Goal: Communication & Community: Answer question/provide support

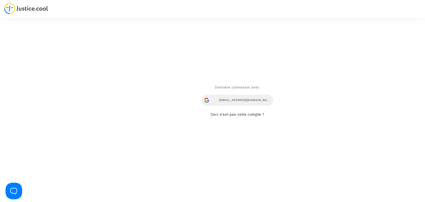
click at [255, 97] on div "snezana.radenkovic@your-ce.com" at bounding box center [238, 100] width 72 height 11
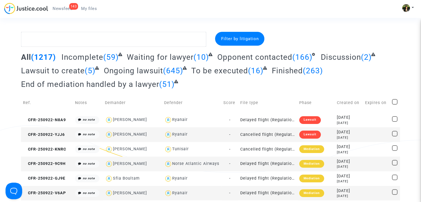
click at [62, 7] on span "Newsfeed" at bounding box center [63, 8] width 20 height 5
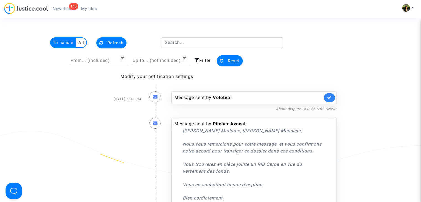
click at [332, 96] on link at bounding box center [329, 97] width 11 height 9
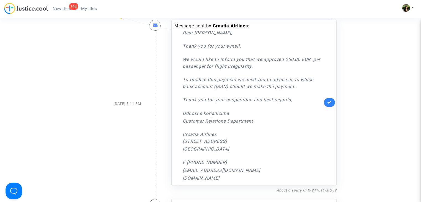
scroll to position [378, 0]
click at [327, 104] on icon at bounding box center [329, 102] width 4 height 4
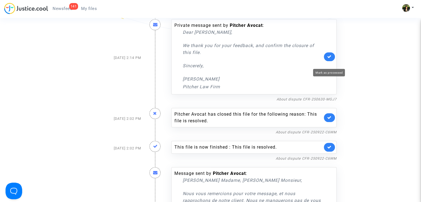
click at [329, 59] on icon at bounding box center [329, 57] width 4 height 4
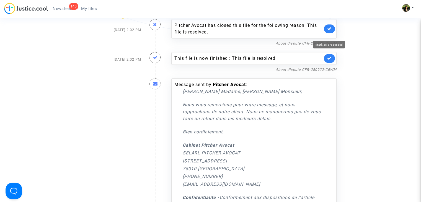
click at [329, 31] on icon at bounding box center [329, 29] width 4 height 4
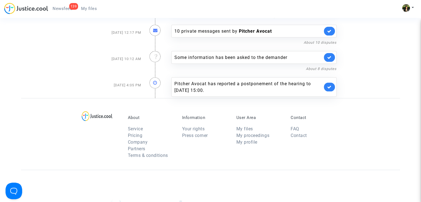
scroll to position [1192, 0]
click at [329, 88] on icon at bounding box center [329, 87] width 4 height 4
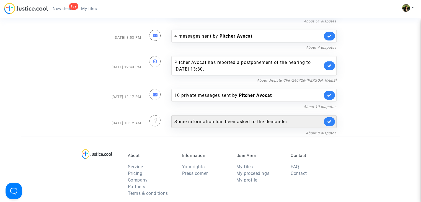
scroll to position [1127, 0]
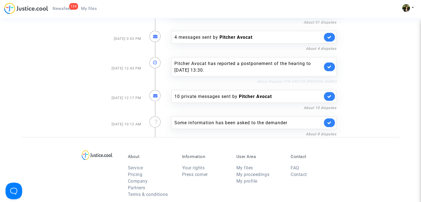
click at [312, 81] on link "About dispute CFR-240726-FENG" at bounding box center [297, 81] width 80 height 4
click at [331, 66] on icon at bounding box center [329, 67] width 4 height 4
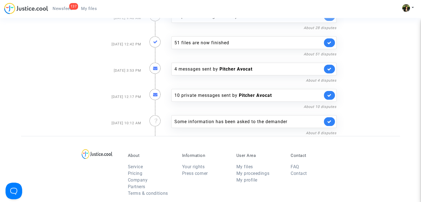
scroll to position [1095, 0]
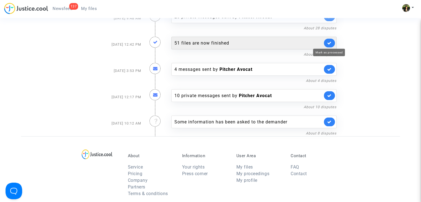
click at [330, 42] on icon at bounding box center [329, 43] width 4 height 4
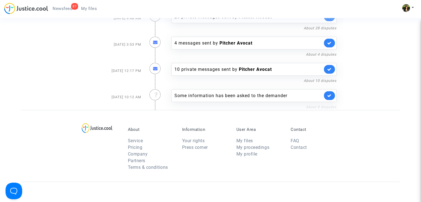
click at [312, 105] on link "About 8 disputes" at bounding box center [321, 107] width 31 height 4
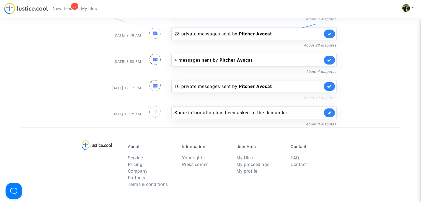
click at [317, 96] on link "About 10 disputes" at bounding box center [320, 98] width 33 height 4
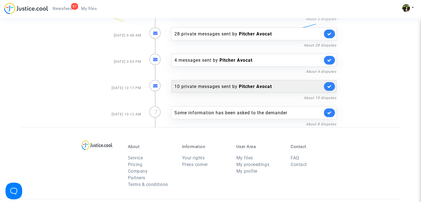
click at [330, 83] on link at bounding box center [329, 86] width 11 height 9
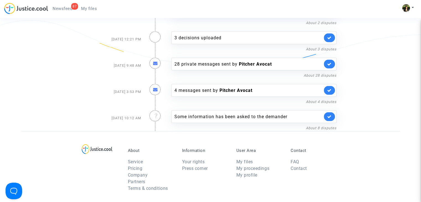
scroll to position [1047, 0]
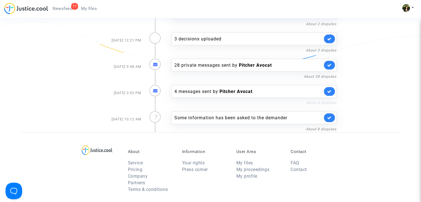
click at [313, 102] on link "About 4 disputes" at bounding box center [321, 102] width 31 height 4
click at [317, 101] on link "About 4 disputes" at bounding box center [321, 102] width 31 height 4
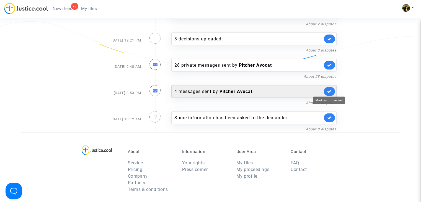
click at [328, 91] on icon at bounding box center [329, 91] width 4 height 4
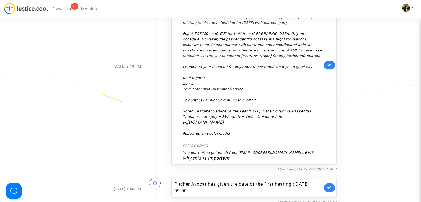
scroll to position [762, 0]
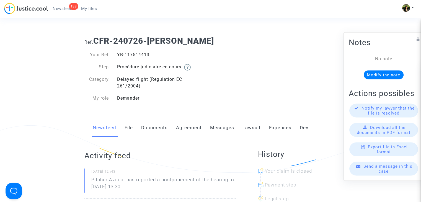
drag, startPoint x: 152, startPoint y: 54, endPoint x: 107, endPoint y: 51, distance: 44.7
click at [107, 51] on div "Your Ref YB-117514413 Step Procédure judiciaire en cours Category Delayed fligh…" at bounding box center [145, 76] width 130 height 61
click at [151, 54] on div "YB-117514413" at bounding box center [162, 54] width 98 height 7
drag, startPoint x: 151, startPoint y: 54, endPoint x: 118, endPoint y: 55, distance: 32.4
click at [118, 55] on div "YB-117514413" at bounding box center [162, 54] width 98 height 7
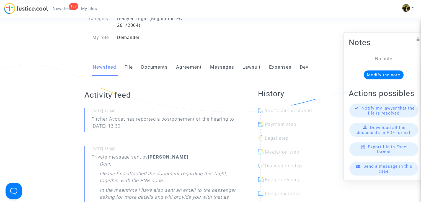
scroll to position [63, 0]
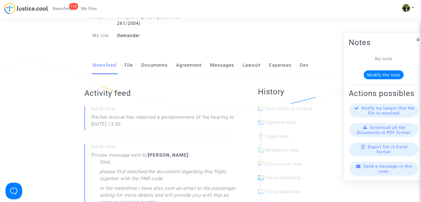
drag, startPoint x: 148, startPoint y: 124, endPoint x: 91, endPoint y: 118, distance: 56.8
click at [91, 118] on p "Pitcher Avocat has reported a postponement of the hearing to Dec 8th 2025 at 13…" at bounding box center [163, 122] width 145 height 17
copy p "Pitcher Avocat has reported a postponement of the hearing to Dec 8th 2025 at 13…"
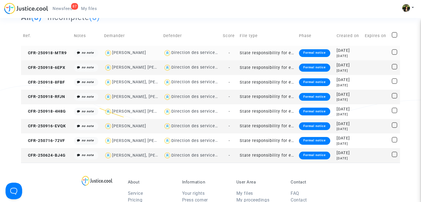
scroll to position [41, 0]
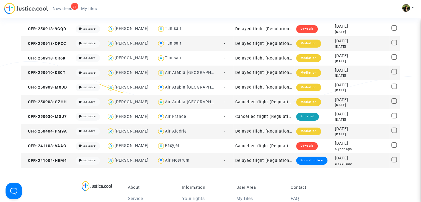
scroll to position [64, 0]
click at [267, 159] on td "Delayed flight (Regulation EC 261/2004)" at bounding box center [263, 160] width 61 height 15
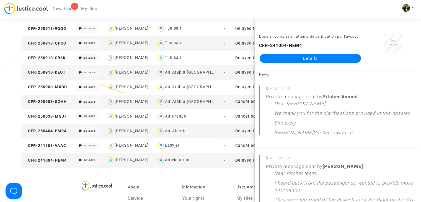
click at [212, 174] on div "About Service Pricing Company Partners Terms & conditions Information Your righ…" at bounding box center [210, 204] width 379 height 72
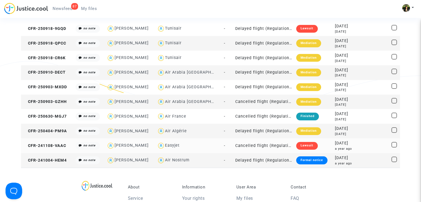
click at [258, 146] on td "Cancelled flight (Regulation EC 261/2004)" at bounding box center [263, 145] width 61 height 15
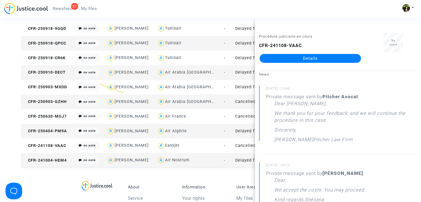
click at [217, 176] on div "About Service Pricing Company Partners Terms & conditions Information Your righ…" at bounding box center [210, 204] width 379 height 72
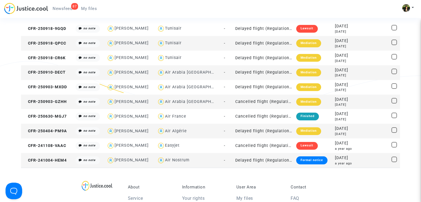
click at [248, 131] on td "Delayed flight (Regulation EC 261/2004)" at bounding box center [263, 131] width 61 height 15
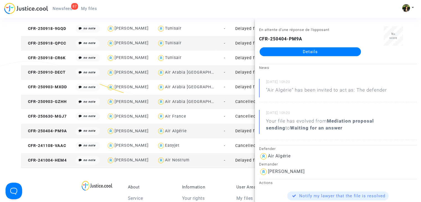
scroll to position [0, 0]
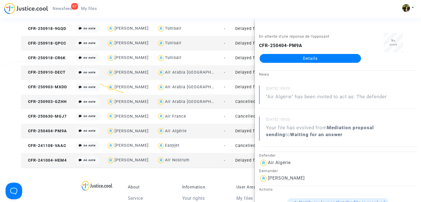
click at [210, 176] on div "About Service Pricing Company Partners Terms & conditions Information Your righ…" at bounding box center [210, 204] width 379 height 72
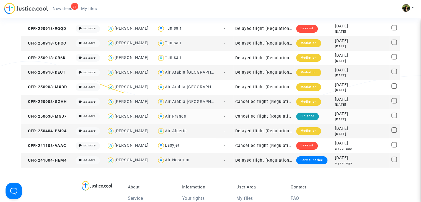
click at [259, 115] on td "Cancelled flight (Regulation EC 261/2004)" at bounding box center [263, 116] width 61 height 15
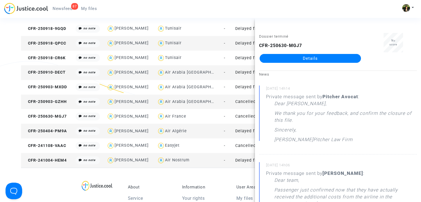
click at [213, 174] on div "About Service Pricing Company Partners Terms & conditions Information Your righ…" at bounding box center [210, 204] width 379 height 72
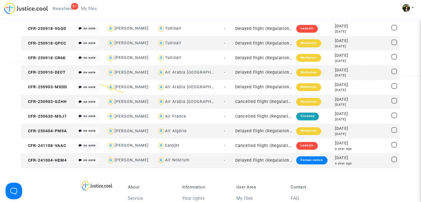
click at [250, 102] on td "Cancelled flight (Regulation EC 261/2004)" at bounding box center [263, 102] width 61 height 15
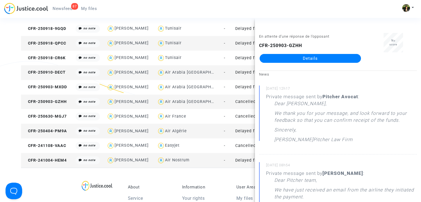
click at [201, 177] on div "About Service Pricing Company Partners Terms & conditions Information Your righ…" at bounding box center [210, 204] width 379 height 72
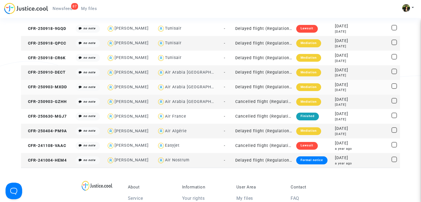
click at [250, 85] on td "Delayed flight (Regulation EC 261/2004)" at bounding box center [263, 87] width 61 height 15
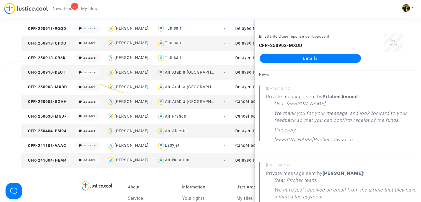
click at [214, 175] on div "About Service Pricing Company Partners Terms & conditions Information Your righ…" at bounding box center [210, 204] width 379 height 72
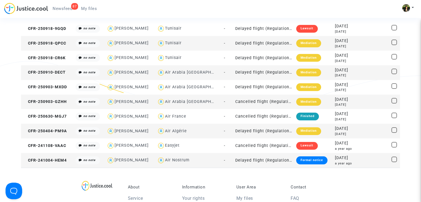
click at [262, 74] on td "Delayed flight (Regulation EC 261/2004)" at bounding box center [263, 72] width 61 height 15
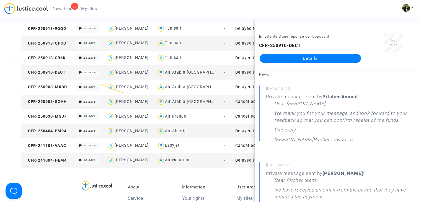
click at [207, 181] on div "About Service Pricing Company Partners Terms & conditions Information Your righ…" at bounding box center [210, 204] width 379 height 72
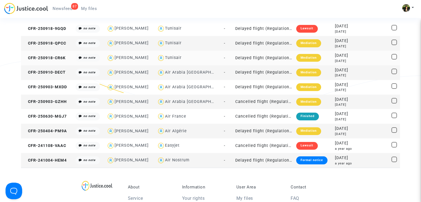
click at [254, 58] on td "Delayed flight (Regulation EC 261/2004)" at bounding box center [263, 58] width 61 height 15
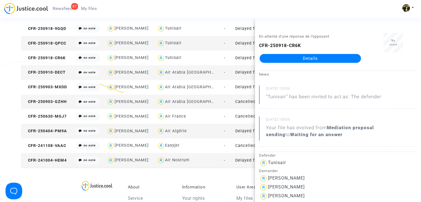
click at [213, 175] on div "About Service Pricing Company Partners Terms & conditions Information Your righ…" at bounding box center [210, 204] width 379 height 72
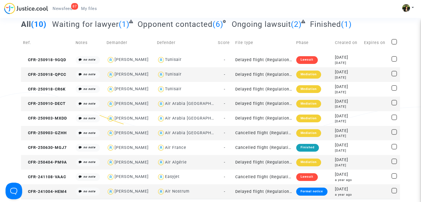
scroll to position [33, 0]
click at [248, 75] on td "Delayed flight (Regulation EC 261/2004)" at bounding box center [263, 75] width 61 height 15
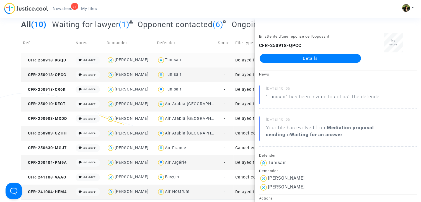
click at [233, 61] on td "Delayed flight (Regulation EC 261/2004)" at bounding box center [263, 60] width 61 height 15
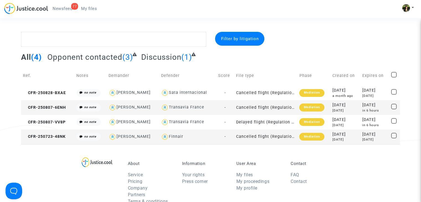
click at [271, 137] on td "Cancelled flight (Regulation EC 261/2004)" at bounding box center [265, 137] width 63 height 15
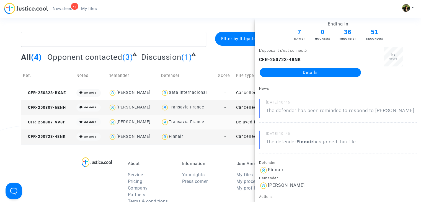
click at [230, 122] on td "-" at bounding box center [225, 122] width 18 height 15
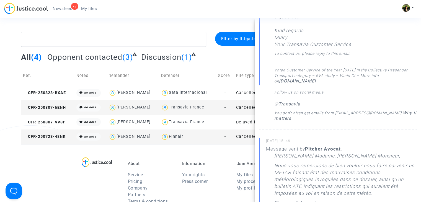
scroll to position [204, 0]
click at [212, 106] on div "Transavia France" at bounding box center [187, 108] width 53 height 8
type textarea "@"Transavia France""
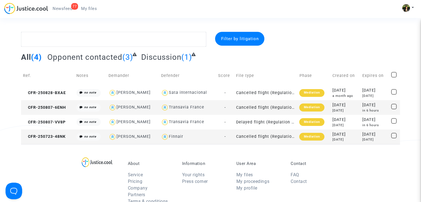
click at [285, 107] on td "Cancelled flight (Regulation EC 261/2004)" at bounding box center [265, 107] width 63 height 15
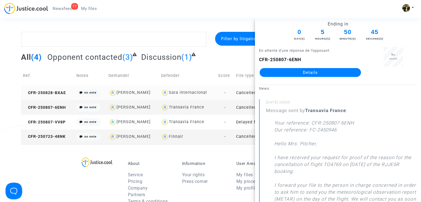
click at [250, 92] on td "Cancelled flight (Regulation EC 261/2004)" at bounding box center [265, 93] width 63 height 15
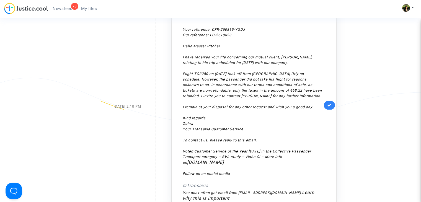
scroll to position [756, 0]
click at [330, 107] on icon at bounding box center [329, 105] width 4 height 4
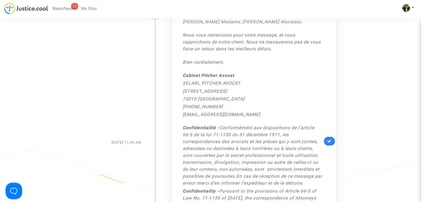
scroll to position [449, 0]
click at [332, 145] on link at bounding box center [329, 140] width 11 height 9
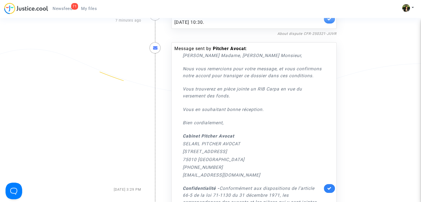
scroll to position [79, 0]
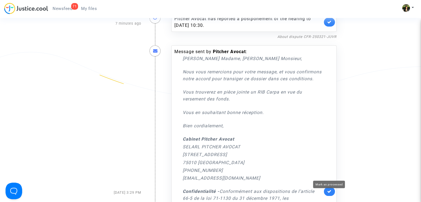
click at [327, 194] on icon at bounding box center [329, 191] width 4 height 4
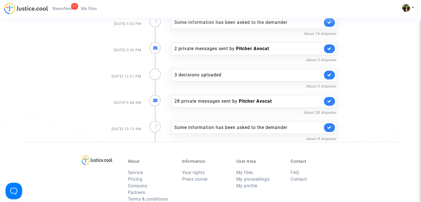
scroll to position [249, 0]
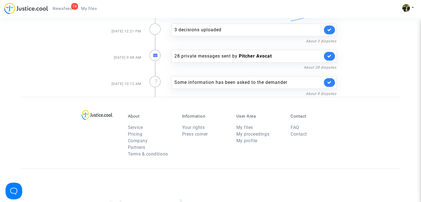
scroll to position [385, 0]
click at [316, 65] on link "About 28 disputes" at bounding box center [320, 67] width 33 height 4
click at [319, 92] on link "About 8 disputes" at bounding box center [321, 93] width 31 height 4
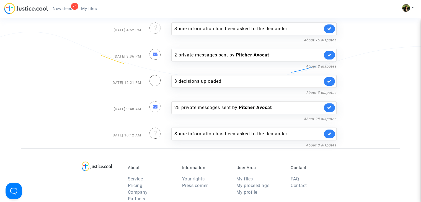
scroll to position [311, 0]
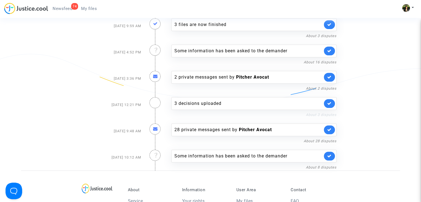
click at [321, 113] on link "About 3 disputes" at bounding box center [321, 115] width 31 height 4
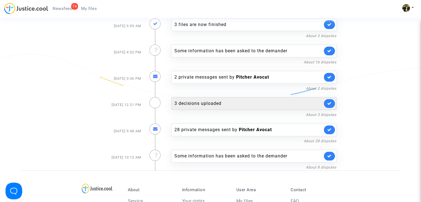
click at [332, 100] on link at bounding box center [329, 103] width 11 height 9
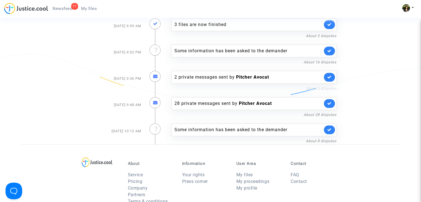
click at [323, 87] on link "About 2 disputes" at bounding box center [321, 88] width 31 height 4
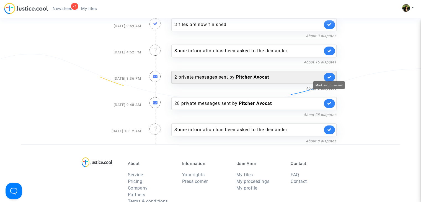
click at [328, 76] on icon at bounding box center [329, 77] width 4 height 4
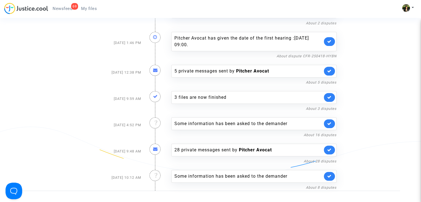
scroll to position [224, 0]
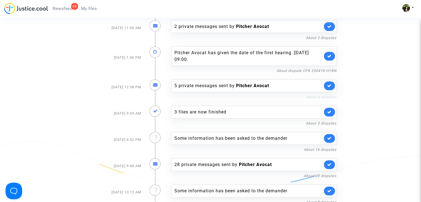
click at [315, 96] on link "About 5 disputes" at bounding box center [321, 97] width 31 height 4
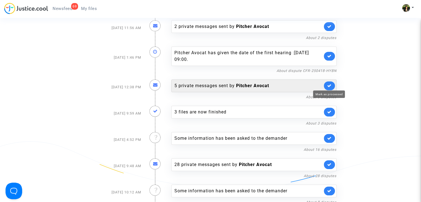
click at [331, 86] on icon at bounding box center [329, 86] width 4 height 4
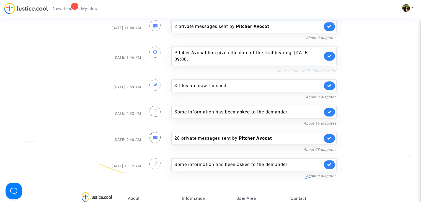
click at [295, 70] on link "About dispute CFR-250418-HYBN" at bounding box center [307, 71] width 60 height 4
click at [330, 55] on icon at bounding box center [329, 56] width 4 height 4
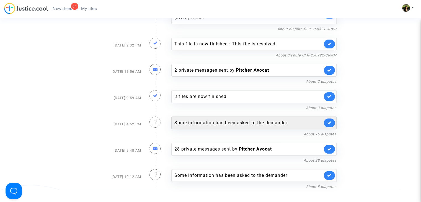
scroll to position [180, 0]
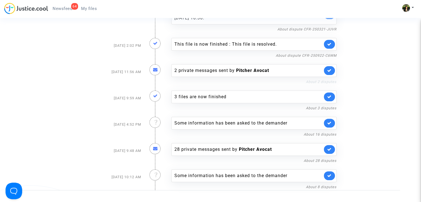
click at [313, 81] on link "About 2 disputes" at bounding box center [321, 82] width 31 height 4
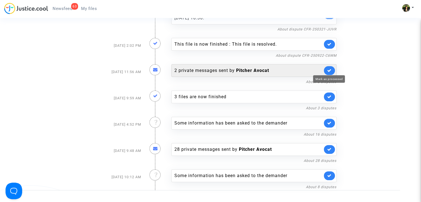
click at [330, 69] on icon at bounding box center [329, 70] width 4 height 4
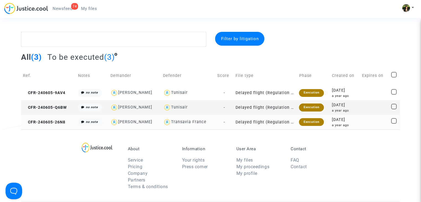
click at [278, 120] on td "Delayed flight (Regulation EC 261/2004)" at bounding box center [266, 122] width 64 height 15
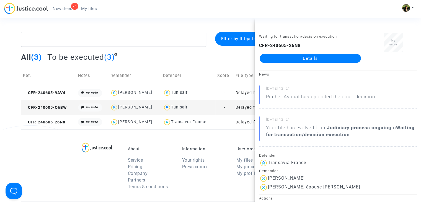
click at [246, 104] on td "Delayed flight (Regulation EC 261/2004)" at bounding box center [266, 107] width 64 height 15
click at [249, 91] on td "Delayed flight (Regulation EC 261/2004)" at bounding box center [266, 93] width 64 height 15
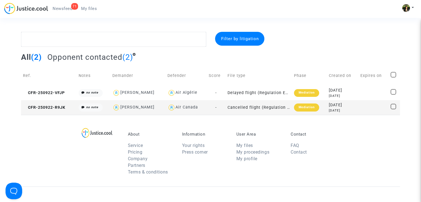
click at [274, 109] on td "Cancelled flight (Regulation EC 261/2004)" at bounding box center [259, 107] width 66 height 15
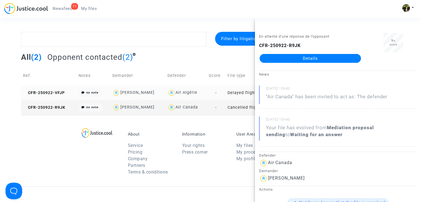
click at [248, 94] on td "Delayed flight (Regulation EC 261/2004)" at bounding box center [259, 93] width 66 height 15
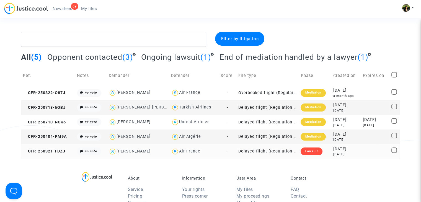
click at [284, 151] on td "Delayed flight (Regulation EC 261/2004)" at bounding box center [267, 151] width 62 height 15
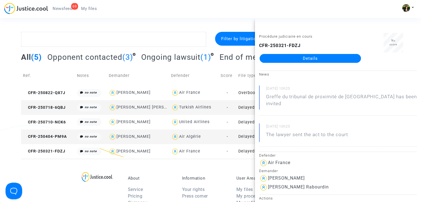
click at [248, 137] on td "Delayed flight (Regulation EC 261/2004)" at bounding box center [267, 137] width 62 height 15
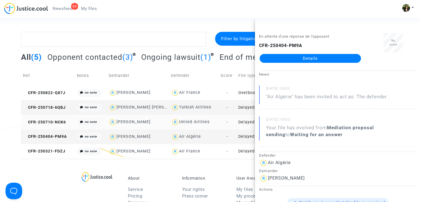
click at [246, 120] on td "Delayed flight (Regulation EC 261/2004)" at bounding box center [267, 122] width 62 height 15
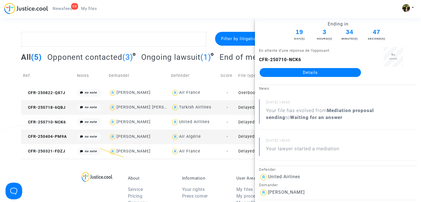
click at [246, 112] on td "Delayed flight (Regulation EC 261/2004)" at bounding box center [267, 107] width 62 height 15
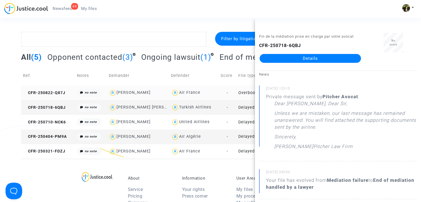
click at [247, 91] on td "Overbooked flight (Regulation EC 261/2004)" at bounding box center [267, 93] width 62 height 15
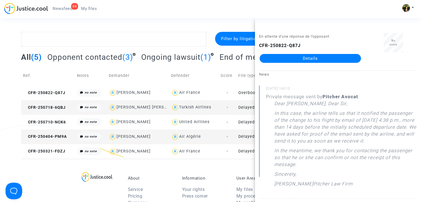
click at [246, 107] on td "Delayed flight (Regulation EC 261/2004)" at bounding box center [267, 107] width 62 height 15
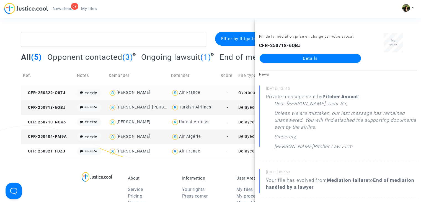
click at [239, 94] on td "Overbooked flight (Regulation EC 261/2004)" at bounding box center [267, 93] width 62 height 15
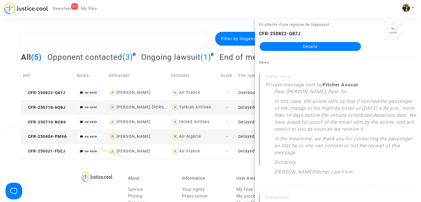
scroll to position [12, 0]
click at [312, 45] on link "Details" at bounding box center [310, 46] width 101 height 9
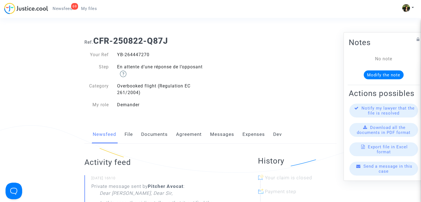
drag, startPoint x: 156, startPoint y: 54, endPoint x: 117, endPoint y: 53, distance: 38.8
click at [117, 53] on div "YB-264447270" at bounding box center [162, 54] width 98 height 7
copy div "YB-264447270"
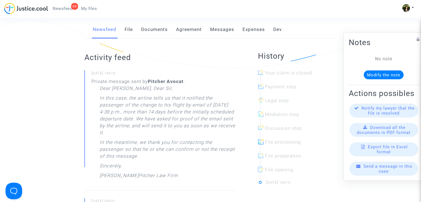
scroll to position [105, 0]
click at [226, 28] on link "Messages" at bounding box center [222, 29] width 24 height 18
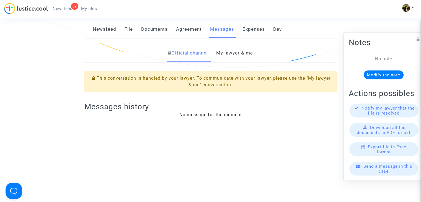
click at [238, 52] on link "My lawyer & me" at bounding box center [234, 53] width 37 height 18
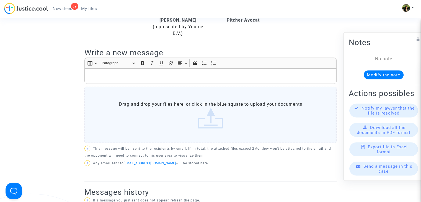
scroll to position [166, 0]
click at [185, 74] on p "Rich Text Editor, main" at bounding box center [210, 76] width 246 height 7
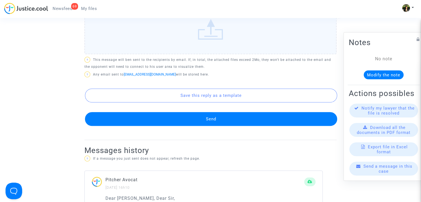
scroll to position [370, 0]
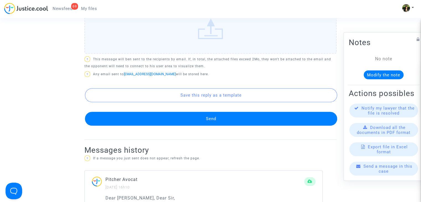
click at [215, 112] on button "Send" at bounding box center [211, 119] width 252 height 14
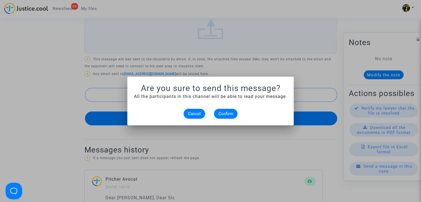
scroll to position [0, 0]
click at [230, 114] on span "Confirm" at bounding box center [225, 113] width 15 height 5
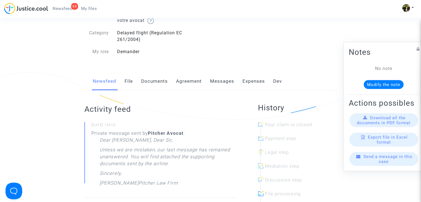
scroll to position [53, 0]
click at [226, 83] on link "Messages" at bounding box center [222, 81] width 24 height 18
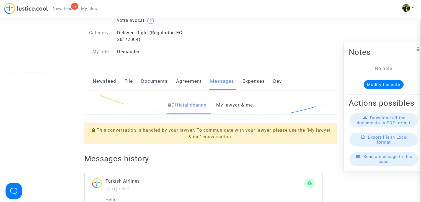
click at [231, 111] on link "My lawyer & me" at bounding box center [234, 105] width 37 height 18
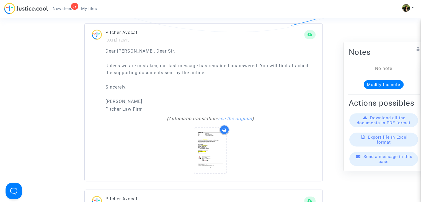
scroll to position [380, 0]
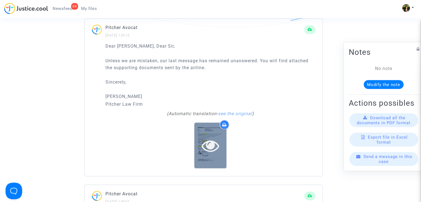
click at [209, 137] on icon at bounding box center [211, 146] width 18 height 18
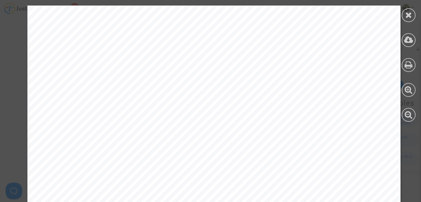
scroll to position [60, 0]
click at [411, 15] on icon at bounding box center [408, 15] width 7 height 8
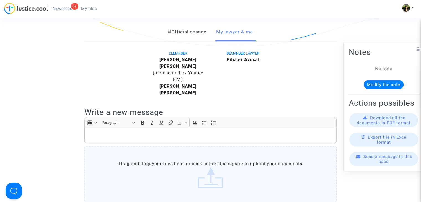
scroll to position [0, 0]
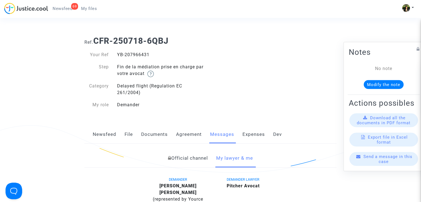
drag, startPoint x: 150, startPoint y: 53, endPoint x: 117, endPoint y: 54, distance: 32.4
click at [117, 54] on div "YB-207966431" at bounding box center [162, 54] width 98 height 7
copy div "YB-207966431"
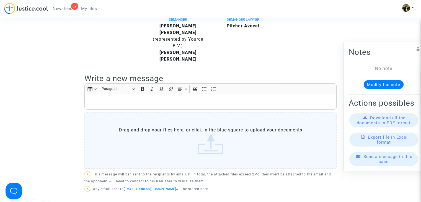
scroll to position [157, 0]
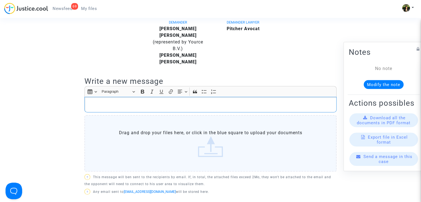
click at [185, 101] on p "Rich Text Editor, main" at bounding box center [210, 104] width 246 height 7
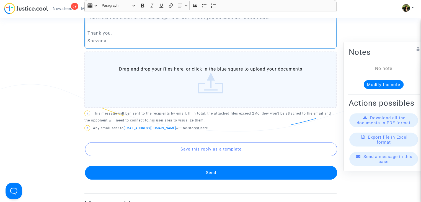
scroll to position [276, 0]
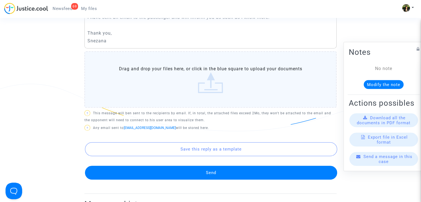
click at [202, 166] on button "Send" at bounding box center [211, 173] width 252 height 14
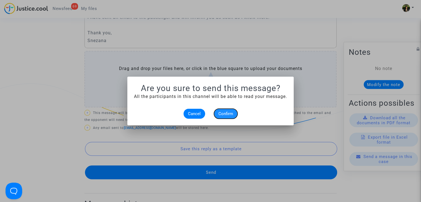
click at [233, 118] on button "Confirm" at bounding box center [226, 114] width 24 height 10
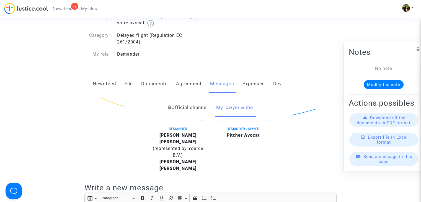
scroll to position [40, 0]
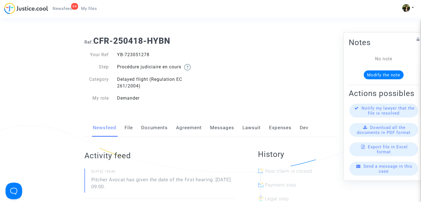
click at [113, 57] on div "YB-723051278" at bounding box center [162, 54] width 98 height 7
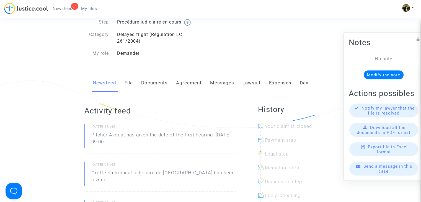
scroll to position [45, 0]
drag, startPoint x: 134, startPoint y: 140, endPoint x: 88, endPoint y: 134, distance: 46.3
click at [88, 134] on div "24/09/2025 - 13h46 Pitcher Avocat has given the date of the first hearing :Mar …" at bounding box center [159, 138] width 151 height 30
copy p "Pitcher Avocat has given the date of the first hearing :Mar 10th 2026 at 09:00"
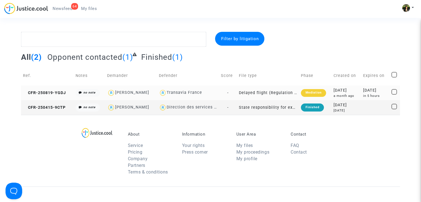
click at [285, 91] on td "Delayed flight (Regulation EC 261/2004)" at bounding box center [268, 93] width 62 height 15
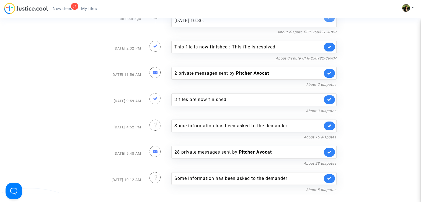
scroll to position [177, 0]
click at [310, 136] on link "About 16 disputes" at bounding box center [320, 137] width 33 height 4
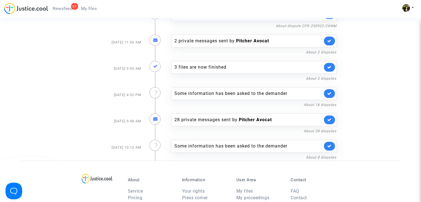
scroll to position [214, 0]
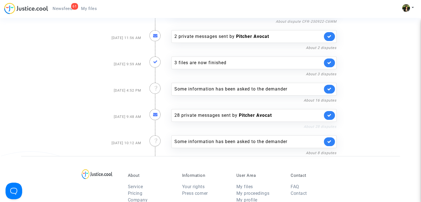
click at [310, 126] on link "About 28 disputes" at bounding box center [320, 127] width 33 height 4
click at [317, 152] on link "About 8 disputes" at bounding box center [321, 153] width 31 height 4
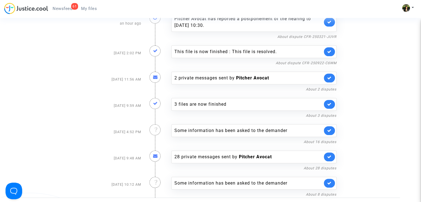
scroll to position [172, 0]
click at [317, 115] on link "About 3 disputes" at bounding box center [321, 116] width 31 height 4
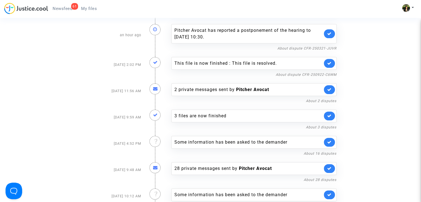
scroll to position [152, 0]
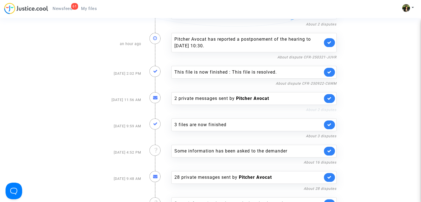
click at [310, 108] on link "About 2 disputes" at bounding box center [321, 110] width 31 height 4
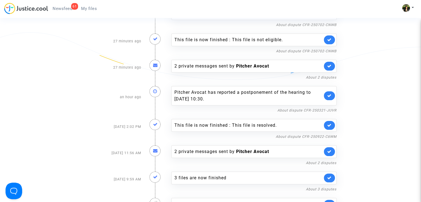
scroll to position [98, 0]
click at [293, 135] on link "About dispute CFR-250922-C6WM" at bounding box center [306, 137] width 61 height 4
click at [328, 125] on icon at bounding box center [329, 125] width 4 height 4
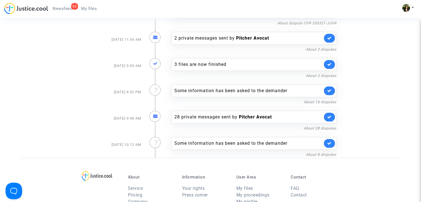
scroll to position [187, 0]
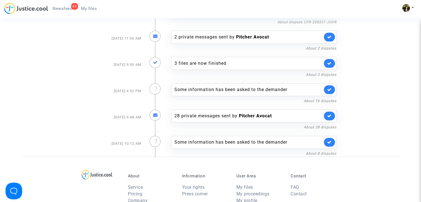
click at [405, 75] on div "To handle All Refresh From... (included) Up to... (not included) Filter Reset M…" at bounding box center [210, 3] width 421 height 306
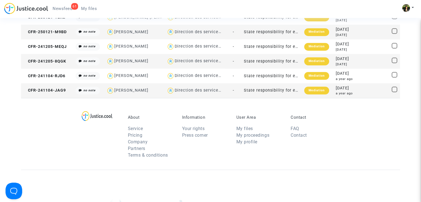
scroll to position [399, 0]
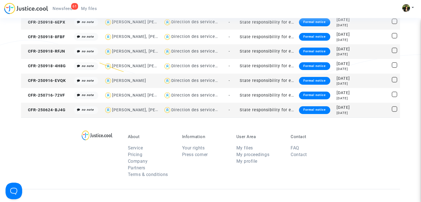
scroll to position [86, 0]
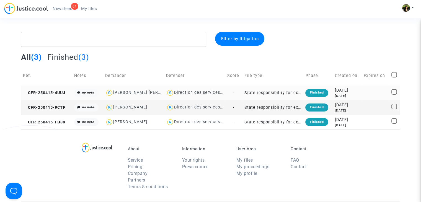
click at [284, 94] on td "State responsibility for excessive delays in the administration of justice" at bounding box center [273, 93] width 61 height 15
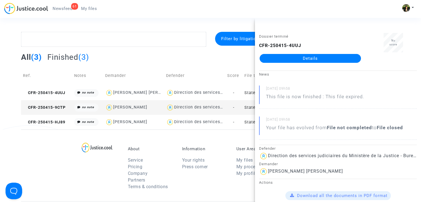
click at [217, 60] on div "All (3) Finished (3)" at bounding box center [210, 59] width 379 height 14
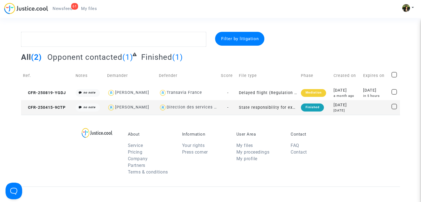
click at [278, 107] on td "State responsibility for excessive delays in the administration of justice" at bounding box center [268, 107] width 62 height 15
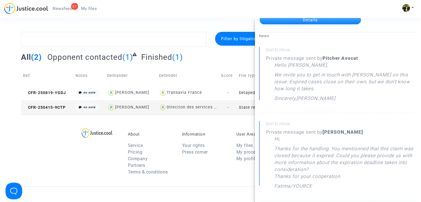
scroll to position [36, 0]
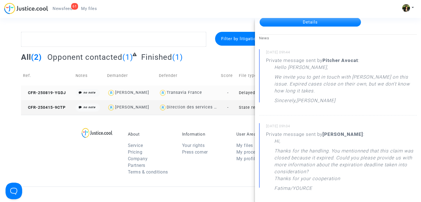
click at [237, 94] on td "Delayed flight (Regulation EC 261/2004)" at bounding box center [268, 93] width 62 height 15
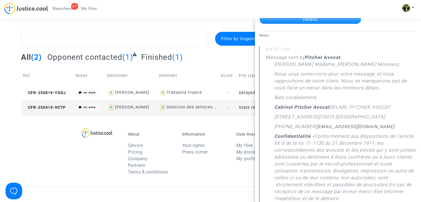
scroll to position [0, 0]
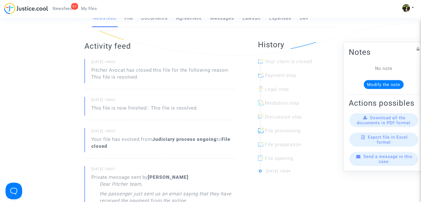
scroll to position [117, 0]
